Goal: Task Accomplishment & Management: Complete application form

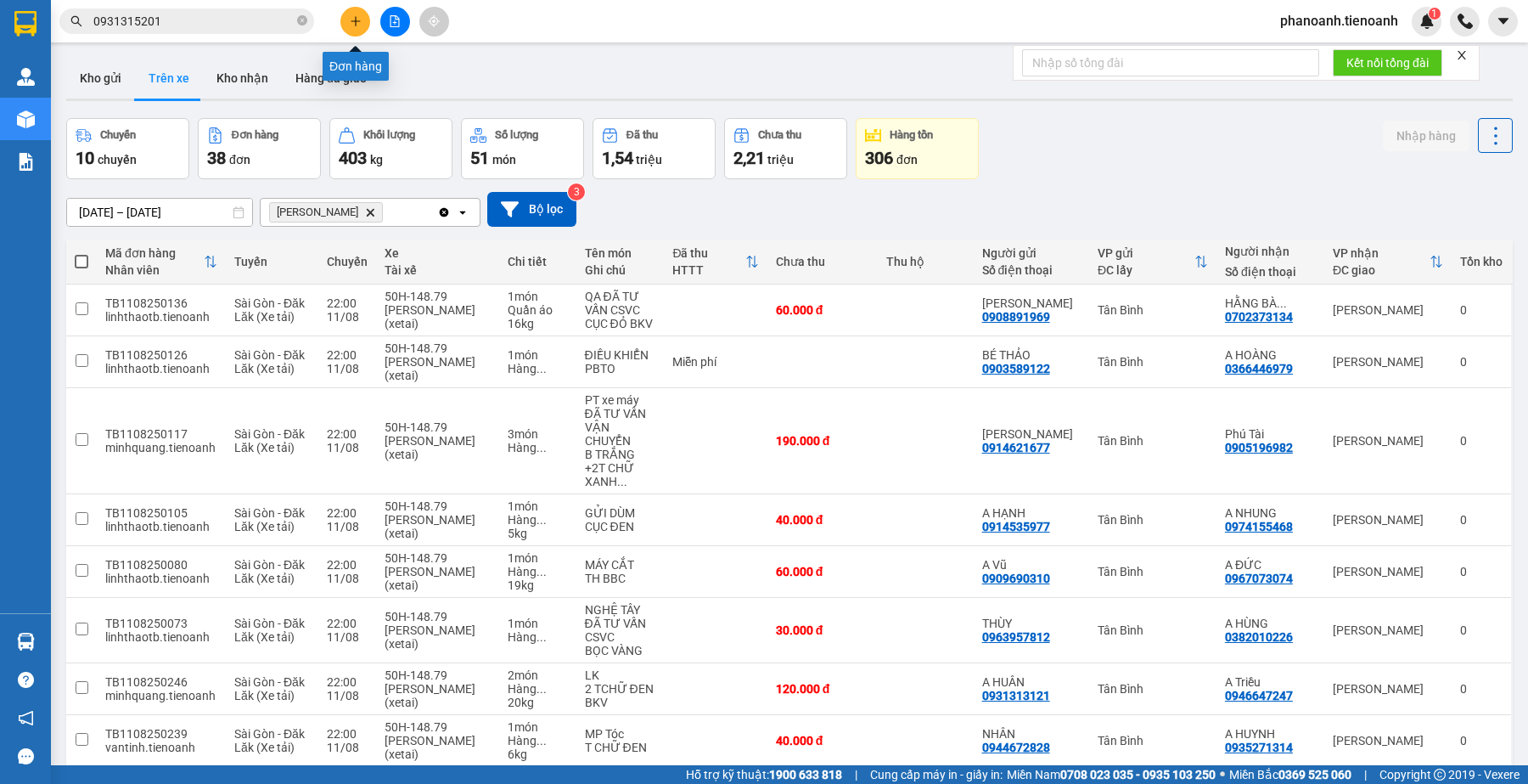
click at [350, 21] on icon "plus" at bounding box center [355, 20] width 12 height 12
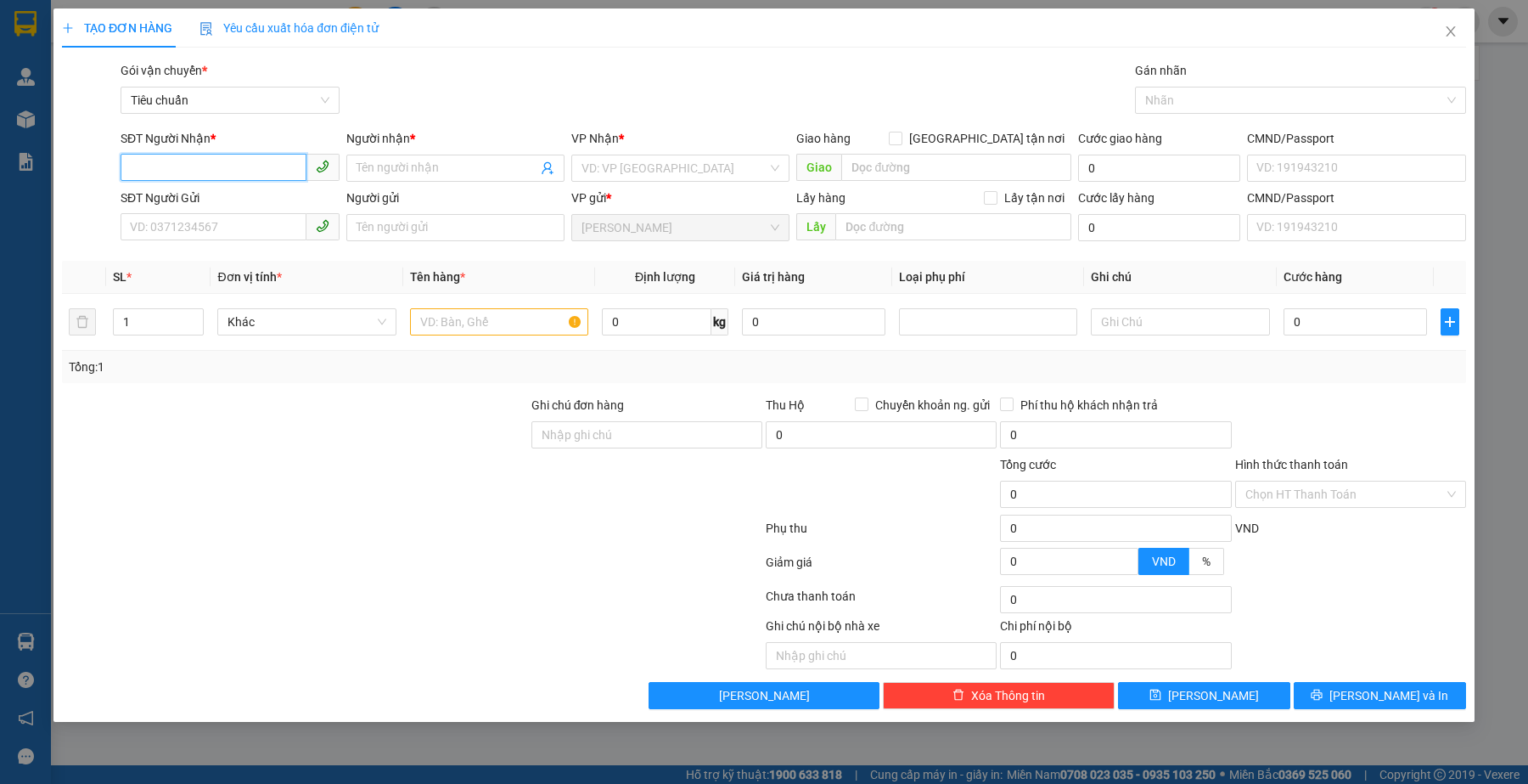
paste input "0974111127"
type input "0974111127"
click at [464, 163] on input "Người nhận *" at bounding box center [447, 167] width 181 height 19
type input "a"
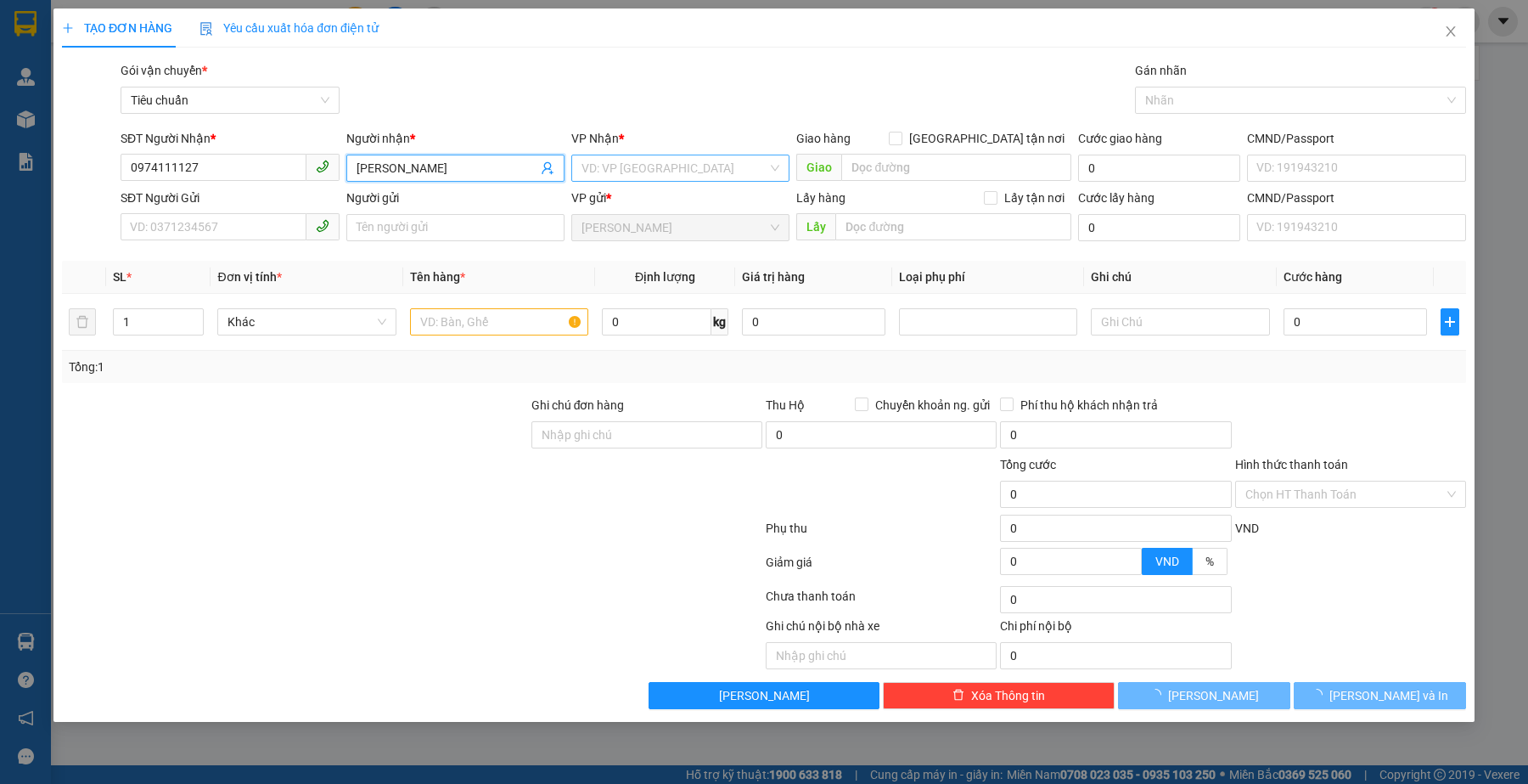
type input "[PERSON_NAME]"
click at [659, 159] on input "search" at bounding box center [675, 168] width 186 height 26
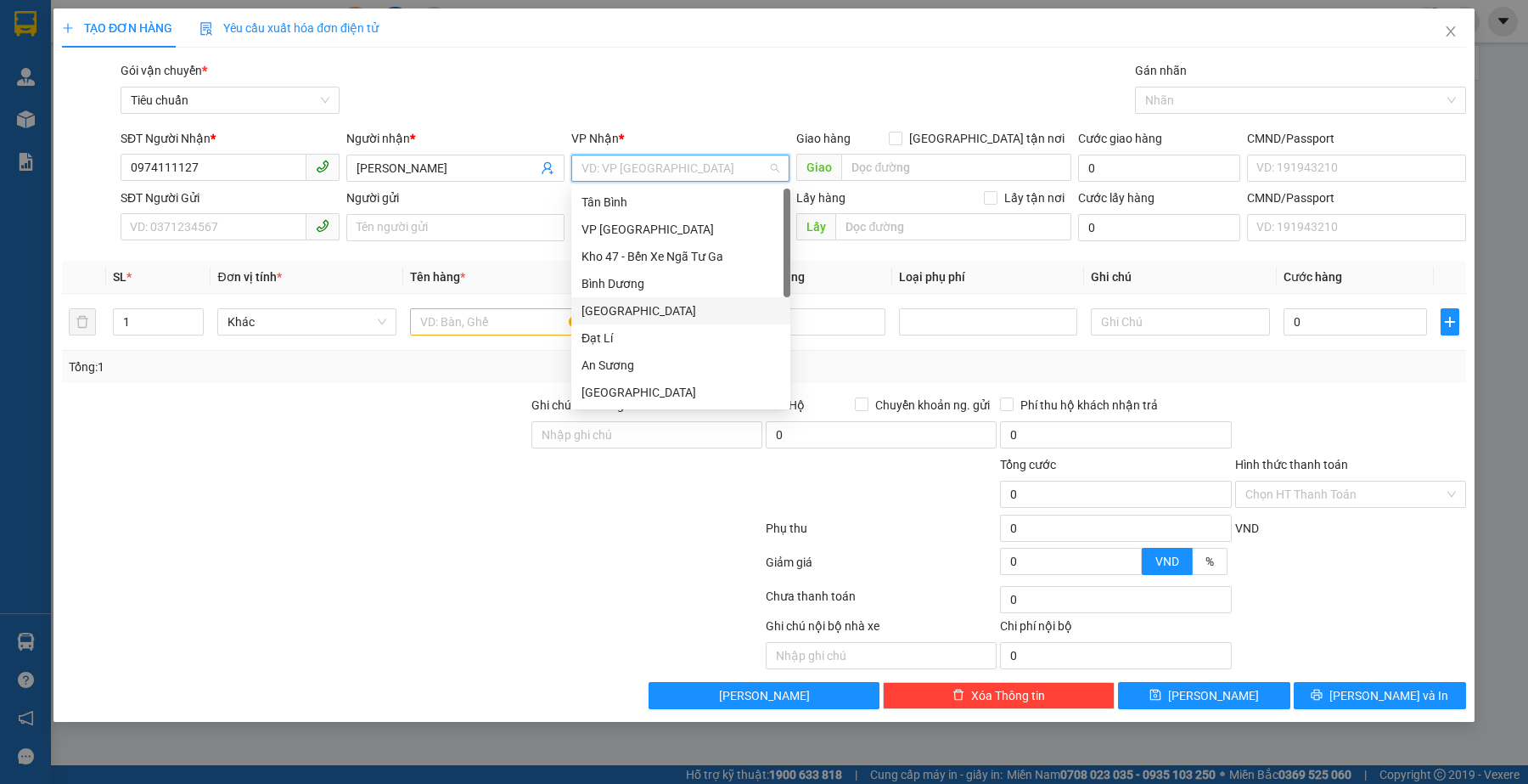
click at [618, 311] on div "[GEOGRAPHIC_DATA]" at bounding box center [681, 311] width 198 height 19
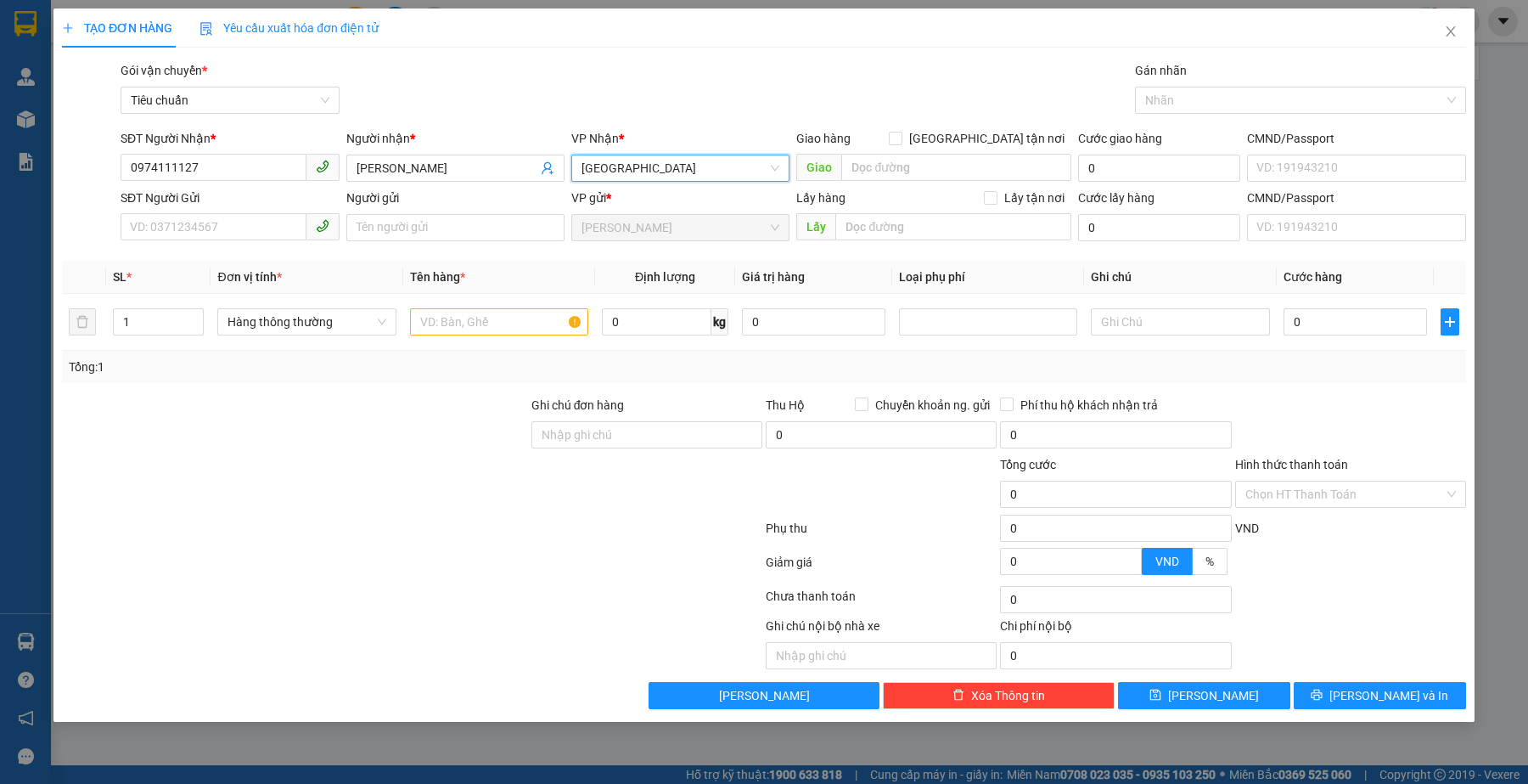
click at [371, 465] on div at bounding box center [295, 484] width 470 height 60
click at [234, 222] on input "SĐT Người Gửi" at bounding box center [213, 226] width 185 height 28
click at [497, 307] on div at bounding box center [499, 322] width 178 height 34
click at [503, 315] on input "text" at bounding box center [499, 321] width 178 height 28
type input "D"
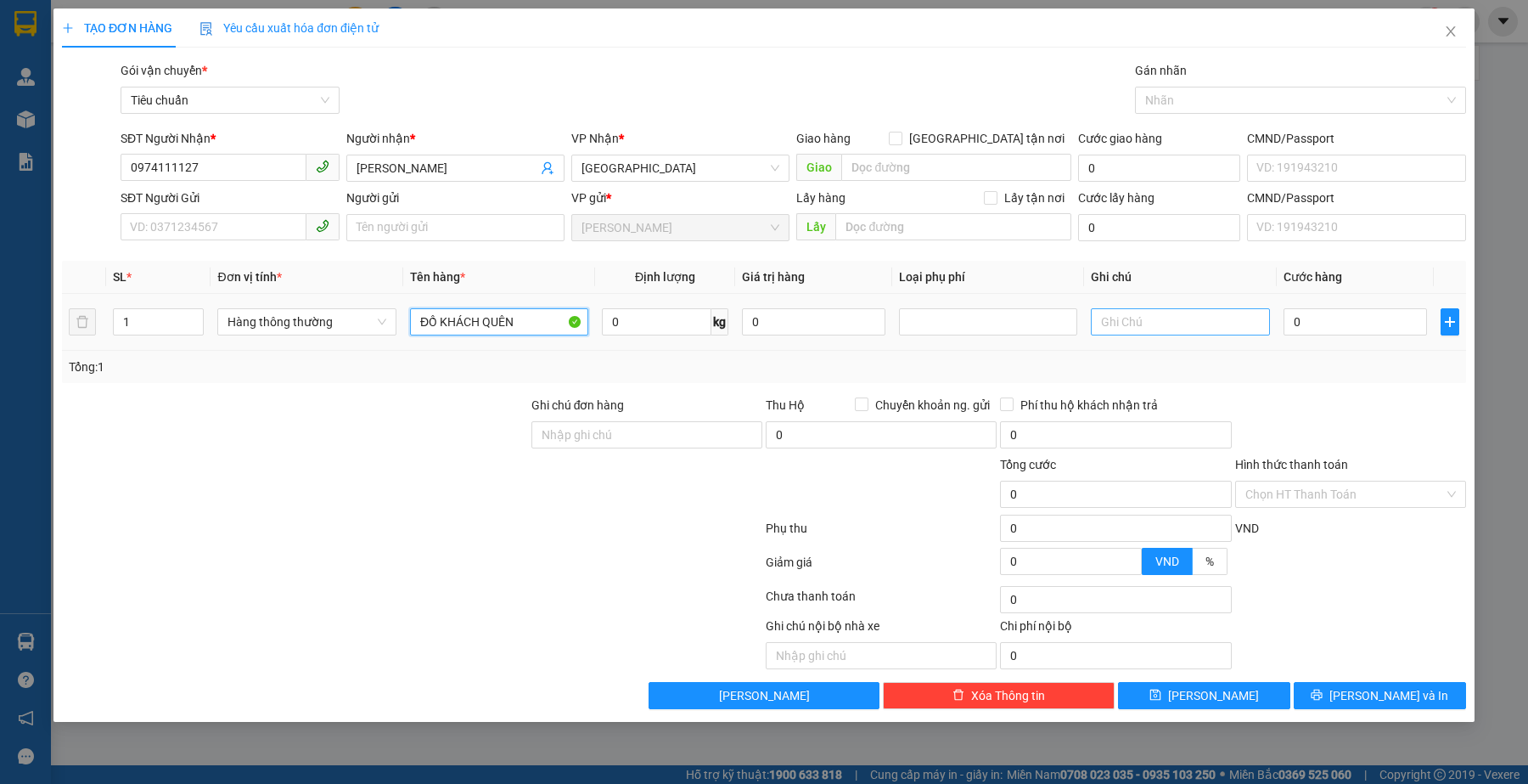
type input "ĐỒ KHÁCH QUÊN"
click at [1142, 332] on input "text" at bounding box center [1180, 321] width 178 height 28
type input "BNL"
click at [1312, 492] on input "Hình thức thanh toán" at bounding box center [1345, 494] width 198 height 26
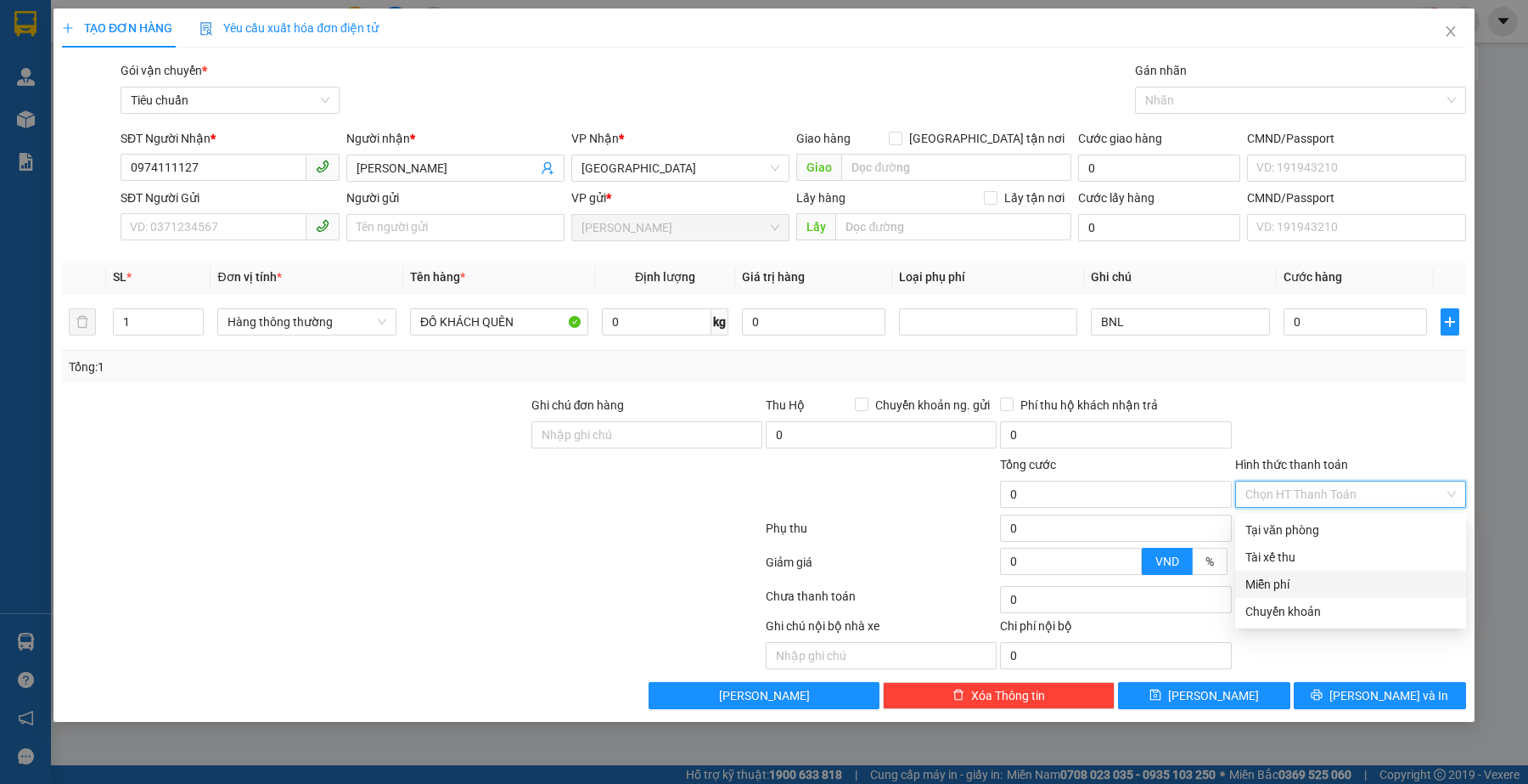
click at [1312, 578] on div "Miễn phí" at bounding box center [1351, 584] width 211 height 19
click at [495, 593] on div at bounding box center [412, 600] width 704 height 34
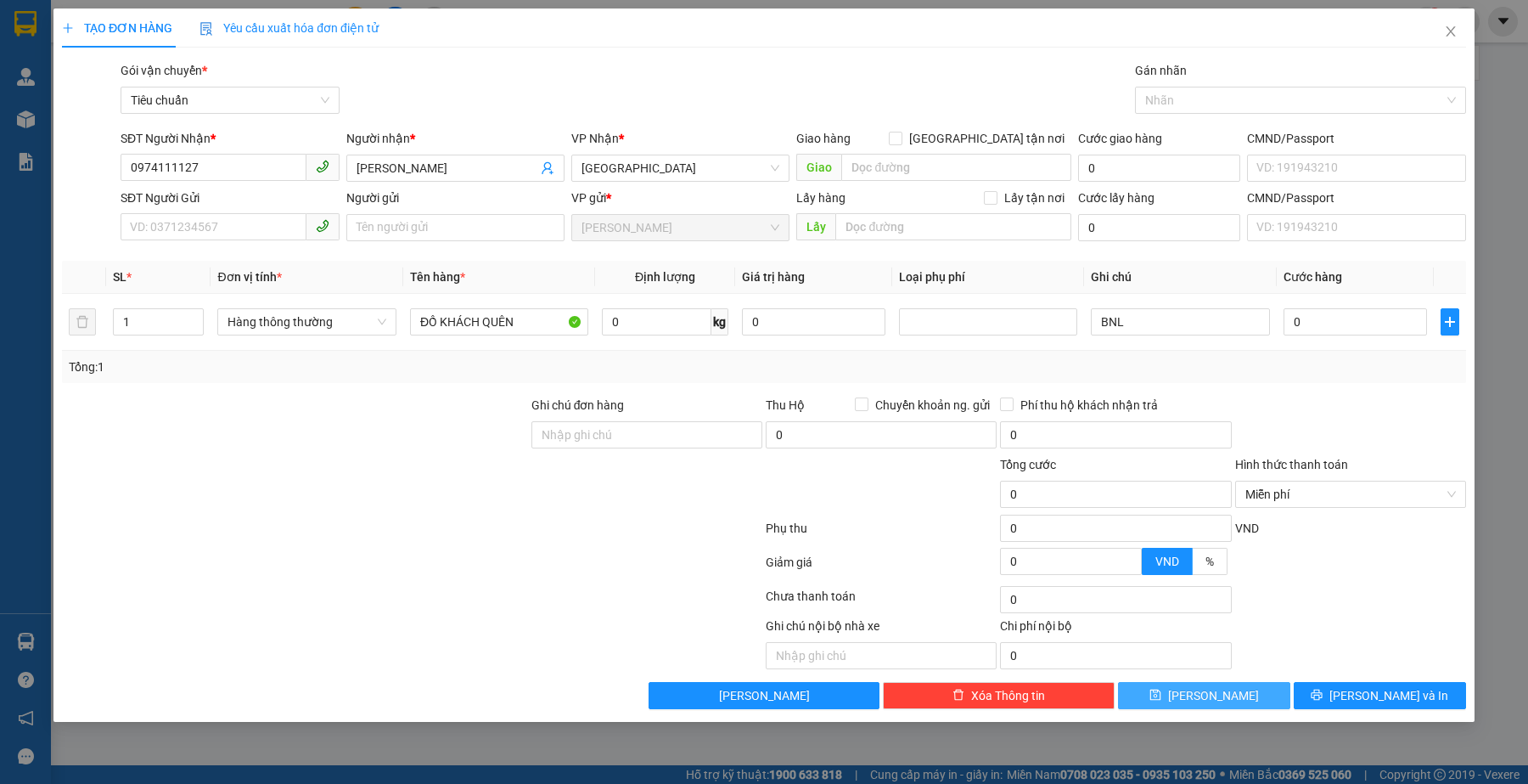
drag, startPoint x: 1250, startPoint y: 701, endPoint x: 1209, endPoint y: 699, distance: 41.0
click at [1250, 701] on button "[PERSON_NAME]" at bounding box center [1205, 695] width 173 height 28
